Goal: Task Accomplishment & Management: Manage account settings

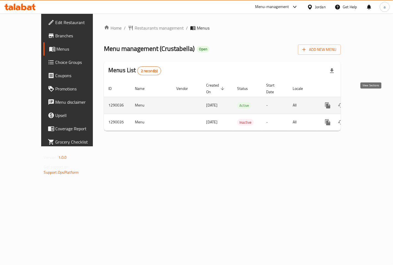
click at [371, 102] on icon "enhanced table" at bounding box center [368, 105] width 7 height 7
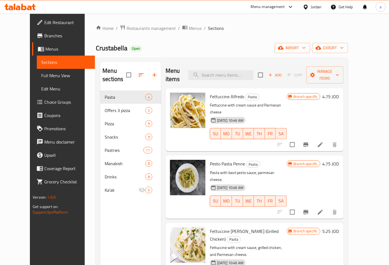
click at [44, 103] on span "Choice Groups" at bounding box center [67, 102] width 46 height 7
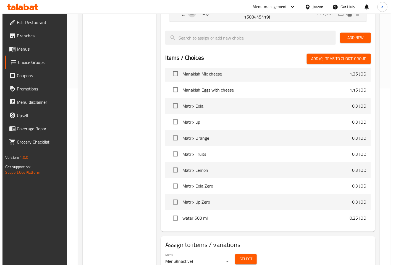
scroll to position [200, 0]
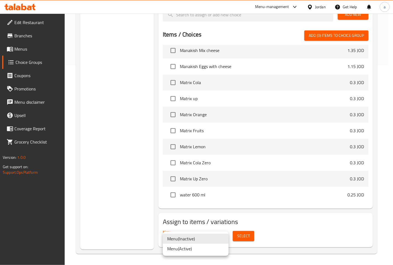
click at [220, 237] on li "Menu ( Inactive )" at bounding box center [196, 239] width 66 height 10
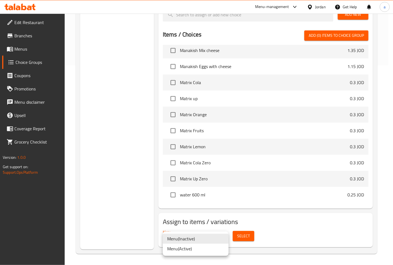
click at [197, 251] on li "Menu ( Active )" at bounding box center [196, 249] width 66 height 10
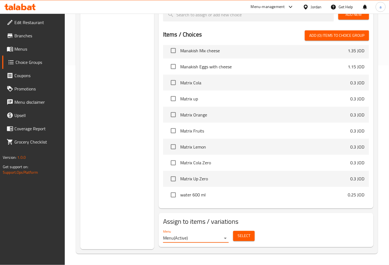
click at [241, 238] on span "Select" at bounding box center [243, 236] width 13 height 7
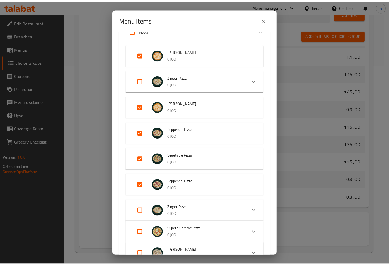
scroll to position [61, 0]
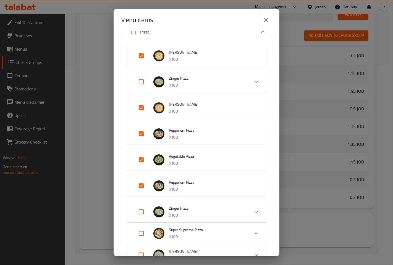
click at [268, 19] on icon "close" at bounding box center [266, 20] width 7 height 7
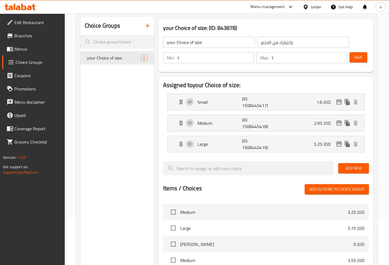
scroll to position [328, 0]
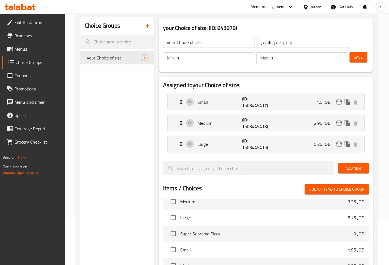
click at [96, 54] on span "your Choice of size:" at bounding box center [114, 57] width 54 height 7
click at [34, 59] on span "Choice Groups" at bounding box center [37, 62] width 45 height 7
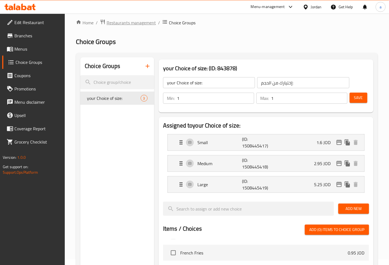
scroll to position [0, 0]
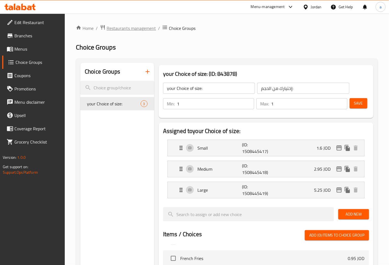
click at [129, 28] on span "Restaurants management" at bounding box center [131, 28] width 49 height 7
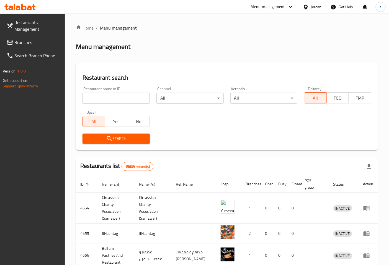
click at [266, 7] on div "Menu-management" at bounding box center [268, 7] width 34 height 7
click at [240, 26] on div "All Plugins" at bounding box center [252, 24] width 83 height 13
